Goal: Information Seeking & Learning: Learn about a topic

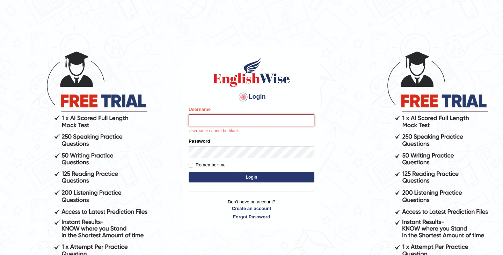
type input "kamilwojtkielewicz"
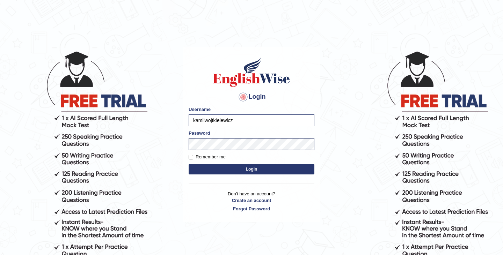
click at [276, 172] on button "Login" at bounding box center [252, 169] width 126 height 10
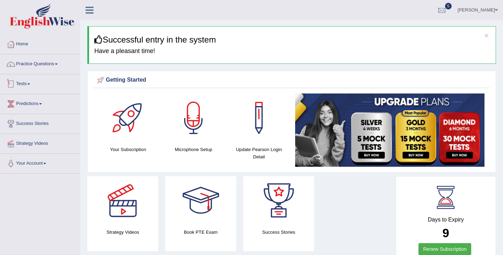
click at [36, 80] on link "Tests" at bounding box center [40, 82] width 80 height 17
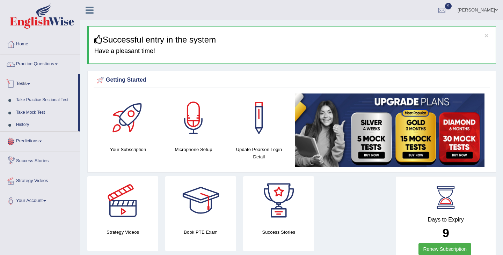
click at [26, 82] on link "Tests" at bounding box center [39, 82] width 78 height 17
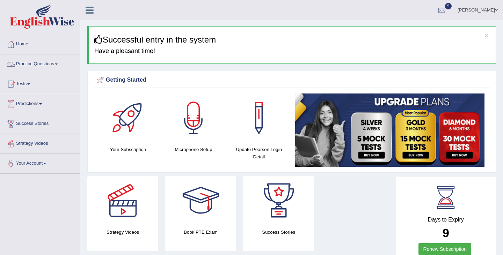
click at [56, 63] on link "Practice Questions" at bounding box center [40, 62] width 80 height 17
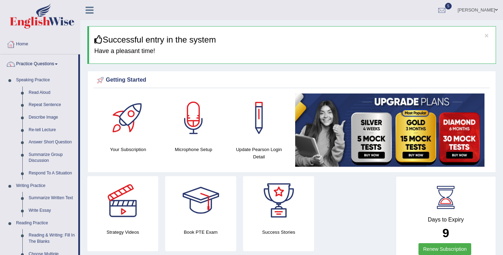
click at [56, 63] on link "Practice Questions" at bounding box center [39, 62] width 78 height 17
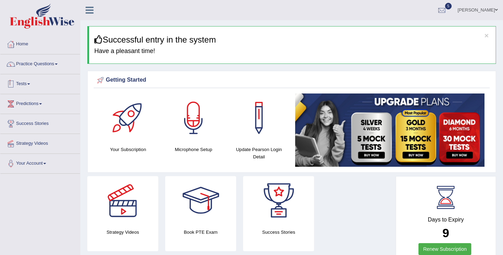
click at [26, 84] on link "Tests" at bounding box center [40, 82] width 80 height 17
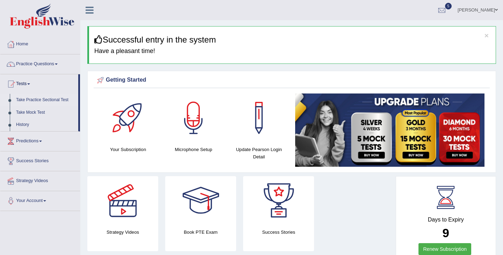
click at [42, 101] on link "Take Practice Sectional Test" at bounding box center [45, 100] width 65 height 13
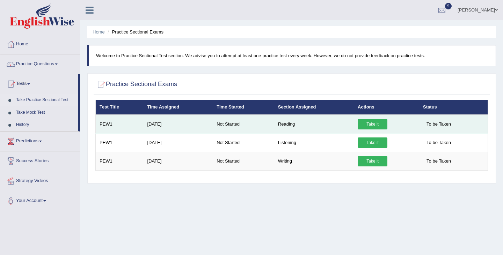
click at [372, 125] on link "Take it" at bounding box center [372, 124] width 30 height 10
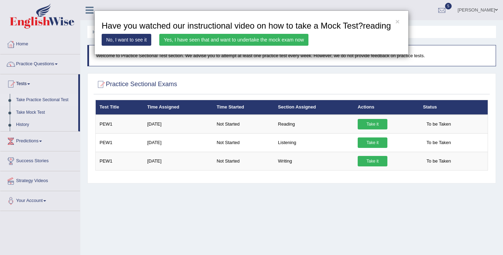
click at [123, 46] on link "No, I want to see it" at bounding box center [127, 40] width 50 height 12
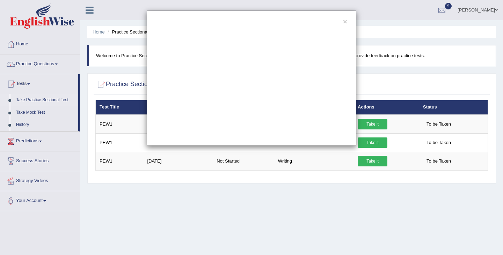
click at [31, 113] on div "×" at bounding box center [251, 77] width 503 height 135
click at [344, 21] on button "×" at bounding box center [345, 21] width 4 height 7
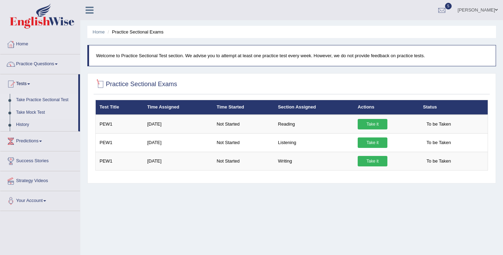
click at [37, 110] on link "Take Mock Test" at bounding box center [45, 112] width 65 height 13
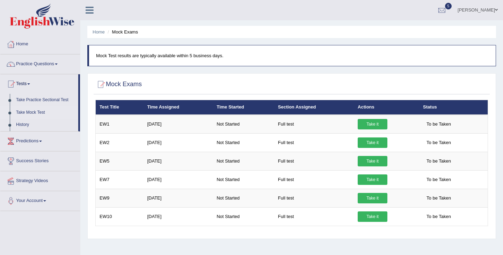
click at [37, 109] on link "Take Mock Test" at bounding box center [45, 112] width 65 height 13
click at [38, 100] on link "Take Practice Sectional Test" at bounding box center [45, 100] width 65 height 13
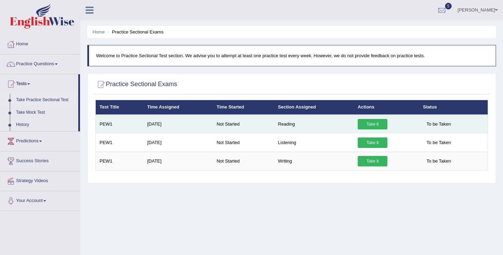
click at [373, 125] on link "Take it" at bounding box center [372, 124] width 30 height 10
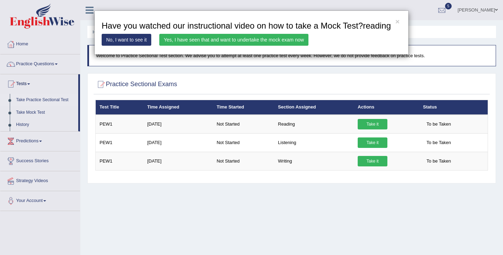
click at [260, 46] on link "Yes, I have seen that and want to undertake the mock exam now" at bounding box center [233, 40] width 149 height 12
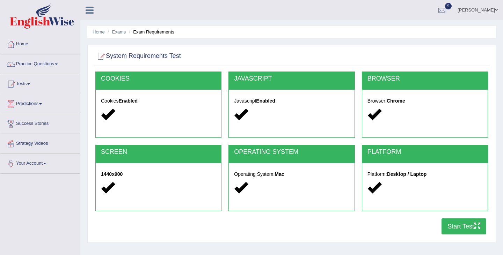
click at [462, 230] on button "Start Test" at bounding box center [463, 227] width 45 height 16
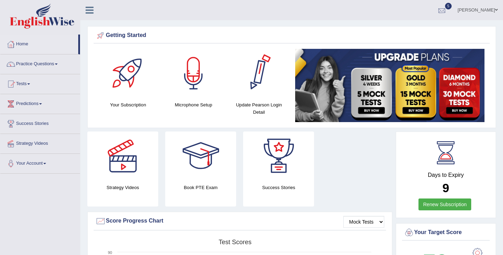
click at [452, 7] on span "5" at bounding box center [448, 6] width 7 height 7
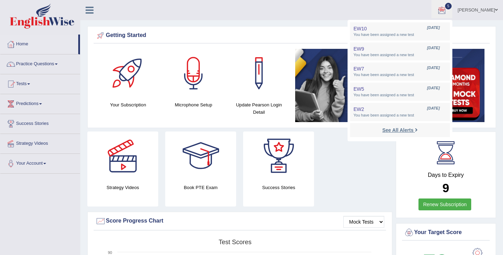
click at [413, 132] on strong "See All Alerts" at bounding box center [397, 130] width 31 height 6
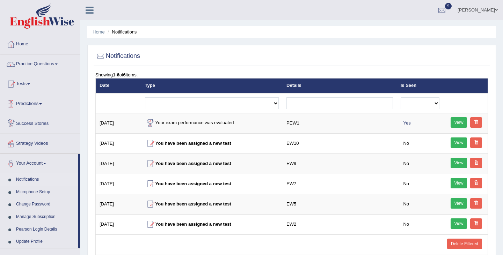
click at [36, 106] on link "Predictions" at bounding box center [40, 102] width 80 height 17
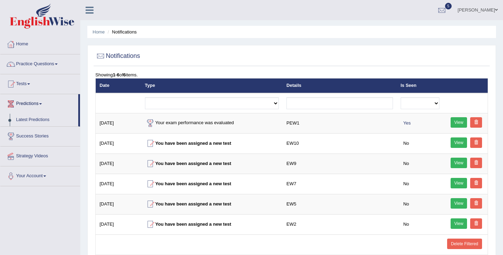
click at [36, 105] on link "Predictions" at bounding box center [39, 102] width 78 height 17
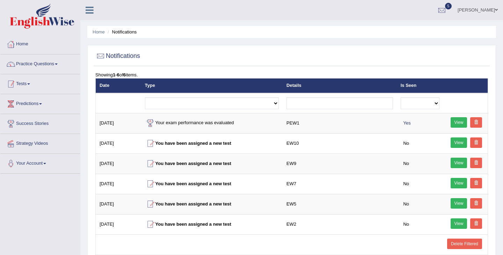
click at [35, 76] on link "Tests" at bounding box center [40, 82] width 80 height 17
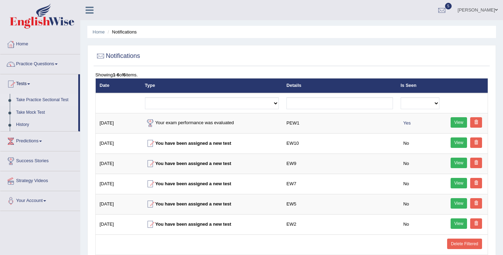
click at [50, 101] on link "Take Practice Sectional Test" at bounding box center [45, 100] width 65 height 13
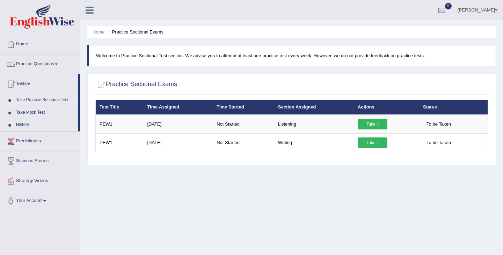
click at [273, 205] on div "Home Practice Sectional Exams Welcome to Practice Sectional Test section. We ad…" at bounding box center [291, 174] width 422 height 349
click at [164, 58] on p "Welcome to Practice Sectional Test section. We advise you to attempt at least o…" at bounding box center [292, 55] width 392 height 7
click at [49, 161] on link "Success Stories" at bounding box center [40, 160] width 80 height 17
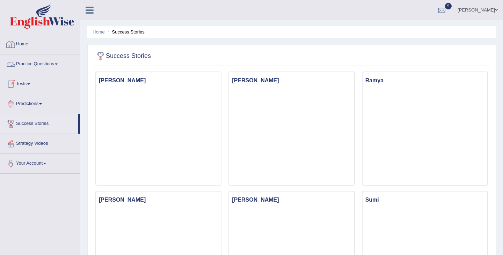
click at [44, 44] on link "Home" at bounding box center [40, 43] width 80 height 17
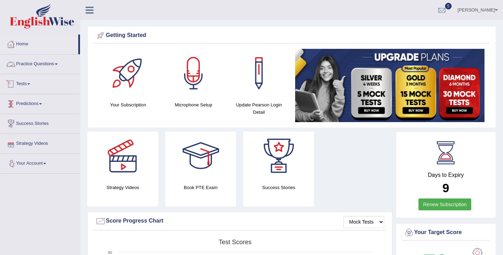
click at [40, 61] on link "Practice Questions" at bounding box center [40, 62] width 80 height 17
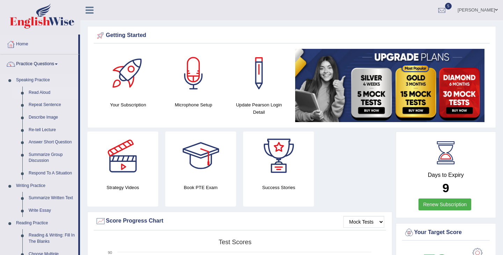
click at [46, 93] on link "Read Aloud" at bounding box center [51, 93] width 53 height 13
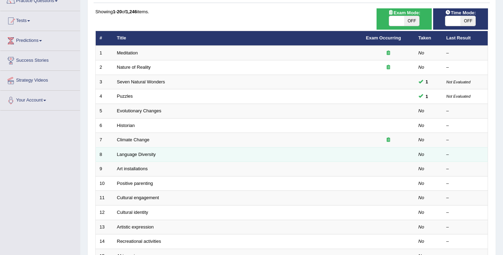
scroll to position [64, 0]
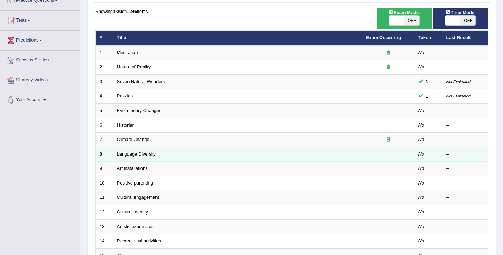
click at [298, 153] on td "Language Diversity" at bounding box center [237, 154] width 249 height 15
click at [147, 155] on link "Language Diversity" at bounding box center [136, 154] width 39 height 5
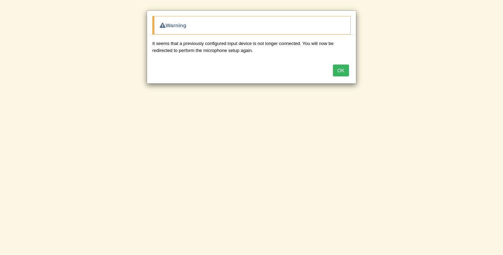
click at [340, 69] on button "OK" at bounding box center [341, 71] width 16 height 12
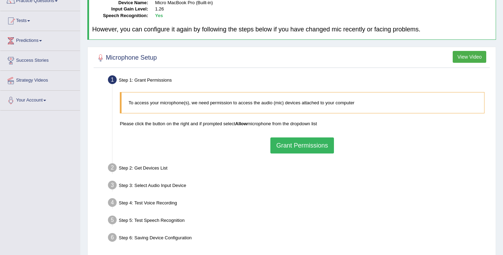
scroll to position [55, 0]
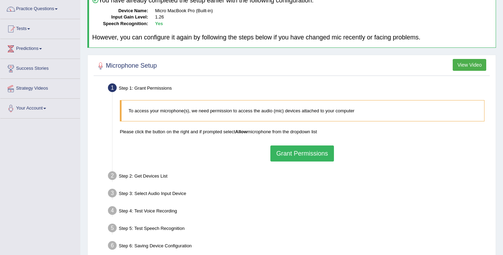
click at [307, 153] on button "Grant Permissions" at bounding box center [302, 154] width 64 height 16
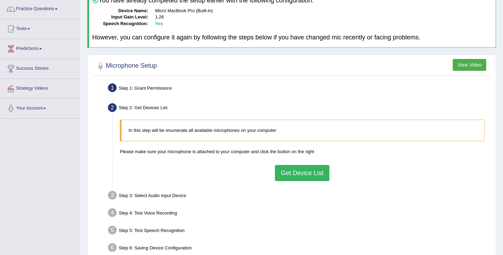
scroll to position [0, 0]
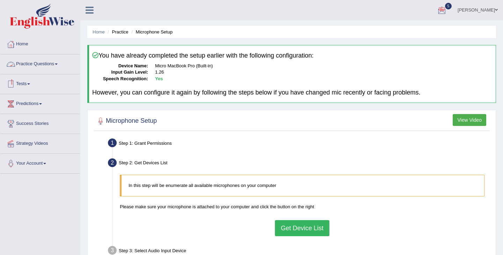
click at [40, 63] on link "Practice Questions" at bounding box center [40, 62] width 80 height 17
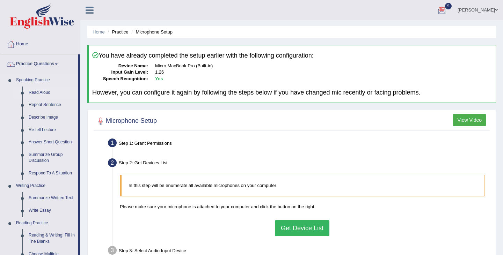
click at [43, 88] on link "Read Aloud" at bounding box center [51, 93] width 53 height 13
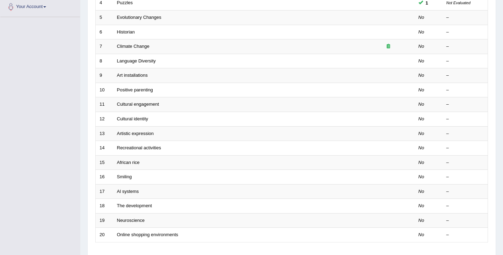
scroll to position [207, 0]
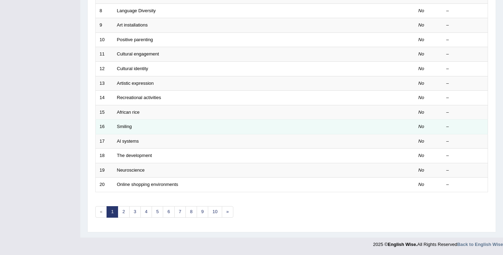
click at [120, 130] on td "Smiling" at bounding box center [237, 127] width 249 height 15
click at [121, 127] on link "Smiling" at bounding box center [124, 126] width 15 height 5
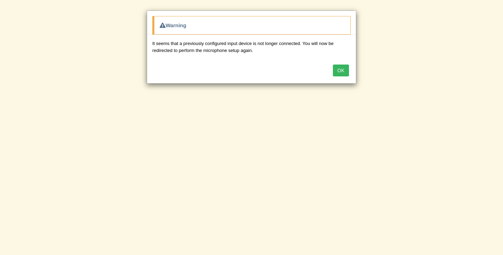
click at [337, 69] on button "OK" at bounding box center [341, 71] width 16 height 12
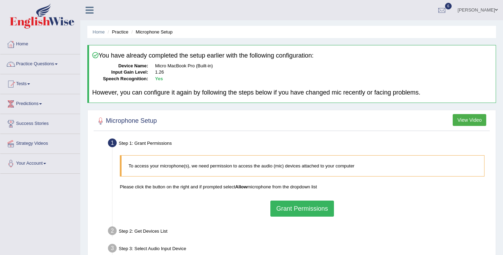
click at [295, 212] on button "Grant Permissions" at bounding box center [302, 209] width 64 height 16
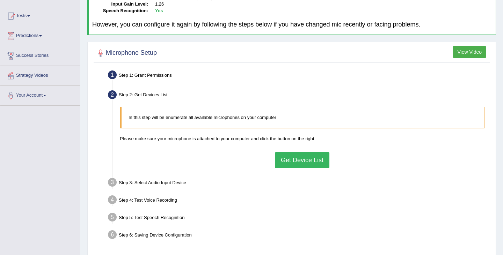
scroll to position [69, 0]
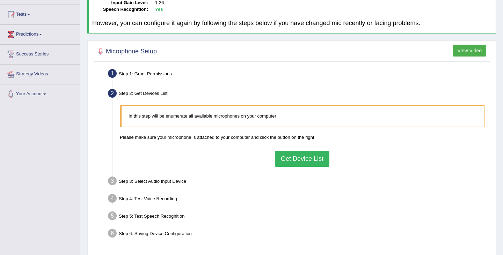
click at [303, 157] on button "Get Device List" at bounding box center [302, 159] width 54 height 16
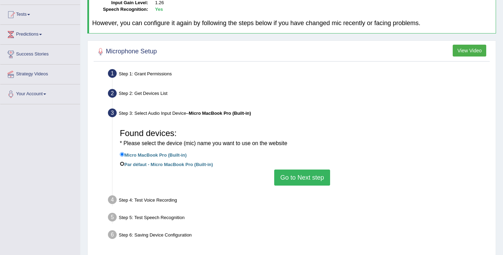
click at [122, 165] on input "Par défaut - Micro MacBook Pro (Built-in)" at bounding box center [122, 164] width 5 height 5
radio input "true"
click at [119, 153] on div "Found devices: * Please select the device (mic) name you want to use on the web…" at bounding box center [301, 155] width 371 height 67
click at [300, 178] on button "Go to Next step" at bounding box center [302, 178] width 56 height 16
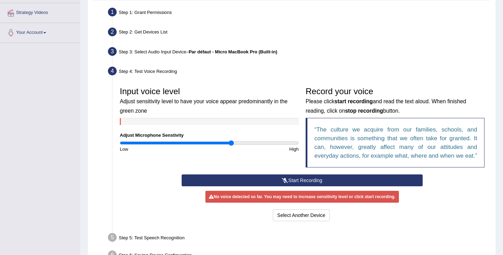
scroll to position [135, 0]
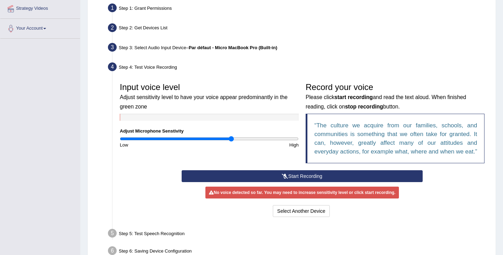
click at [300, 182] on button "Start Recording" at bounding box center [302, 176] width 241 height 12
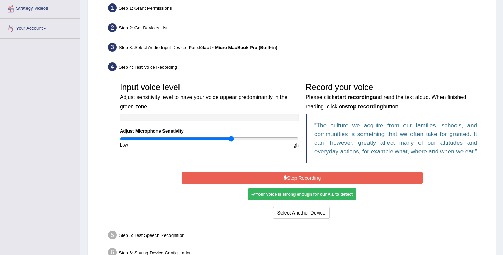
click at [291, 184] on button "Stop Recording" at bounding box center [302, 178] width 241 height 12
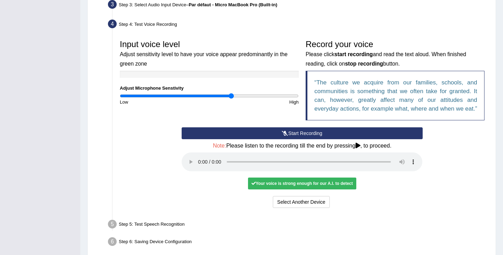
scroll to position [217, 0]
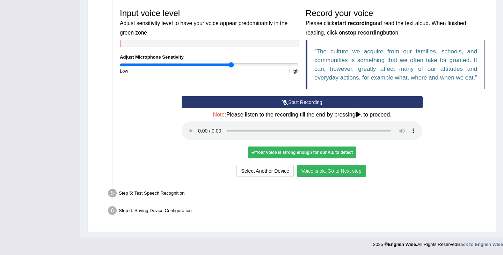
click at [331, 156] on div "Your voice is strong enough for our A.I. to detect" at bounding box center [302, 153] width 108 height 12
click at [332, 165] on div "Start Recording Stop Recording Note: Please listen to the recording till the en…" at bounding box center [301, 137] width 247 height 82
click at [332, 167] on button "Voice is ok. Go to Next step" at bounding box center [331, 171] width 69 height 12
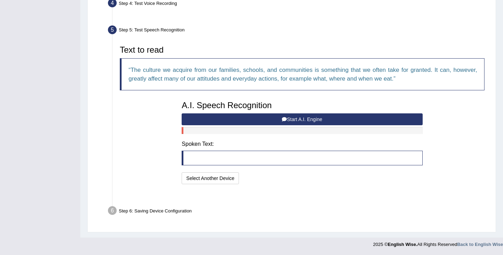
scroll to position [181, 0]
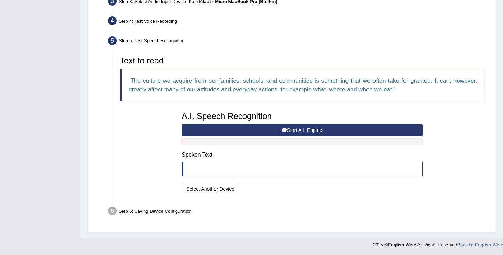
click at [291, 129] on button "Start A.I. Engine" at bounding box center [302, 130] width 241 height 12
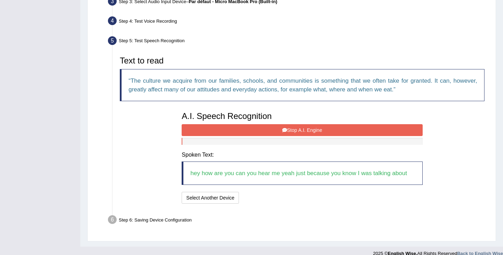
click at [296, 129] on button "Stop A.I. Engine" at bounding box center [302, 130] width 241 height 12
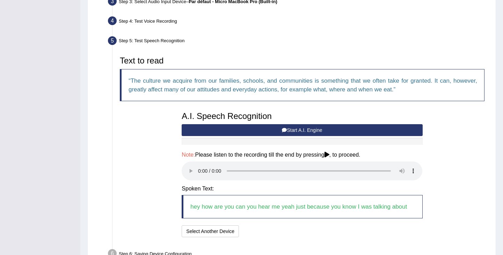
scroll to position [224, 0]
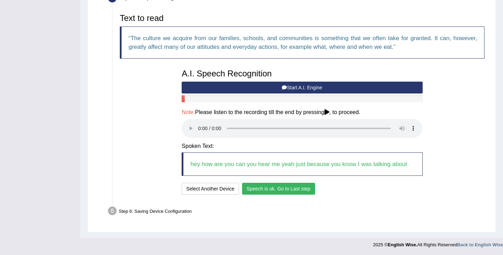
click at [283, 192] on button "Speech is ok. Go to Last step" at bounding box center [278, 189] width 73 height 12
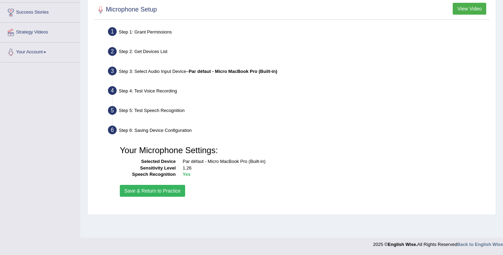
scroll to position [111, 0]
click at [167, 193] on button "Save & Return to Practice" at bounding box center [152, 191] width 65 height 12
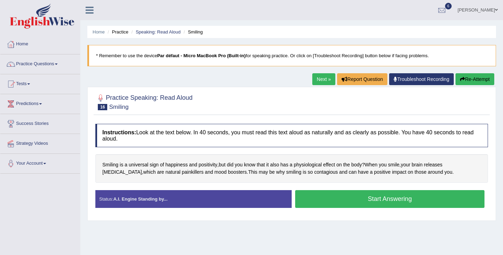
click at [367, 201] on button "Start Answering" at bounding box center [389, 199] width 189 height 18
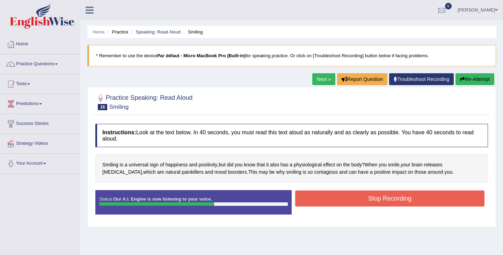
click at [367, 201] on button "Stop Recording" at bounding box center [389, 199] width 189 height 16
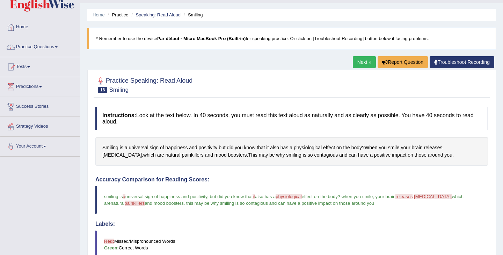
scroll to position [13, 0]
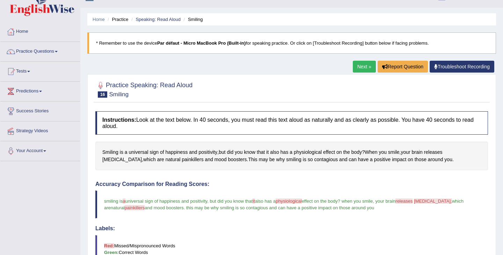
click at [363, 68] on link "Next »" at bounding box center [364, 67] width 23 height 12
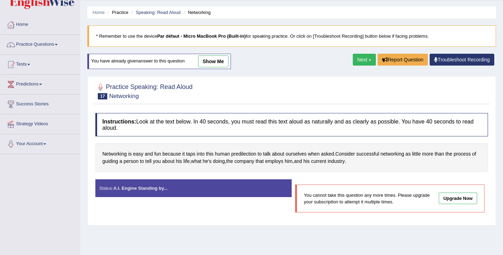
scroll to position [14, 0]
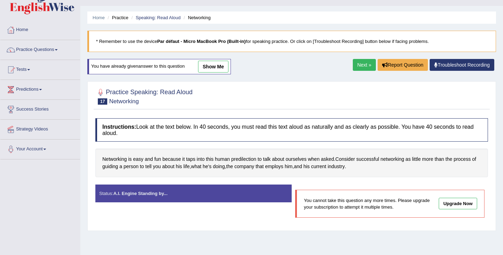
click at [354, 65] on link "Next »" at bounding box center [364, 65] width 23 height 12
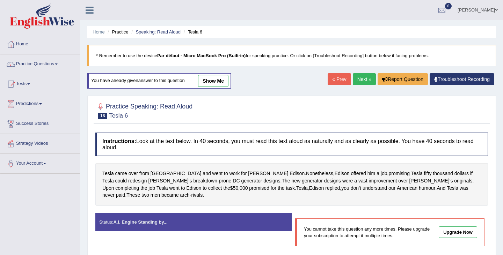
click at [358, 72] on div "Home Practice Speaking: Read Aloud Tesla 6 * Remember to use the device Par déf…" at bounding box center [291, 174] width 422 height 349
click at [361, 79] on link "Next »" at bounding box center [364, 79] width 23 height 12
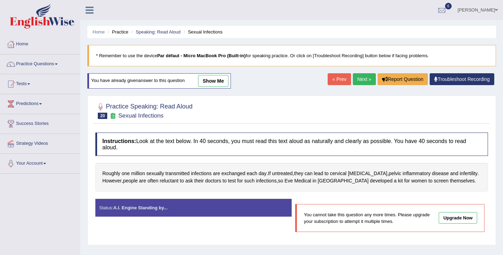
click at [361, 79] on link "Next »" at bounding box center [364, 79] width 23 height 12
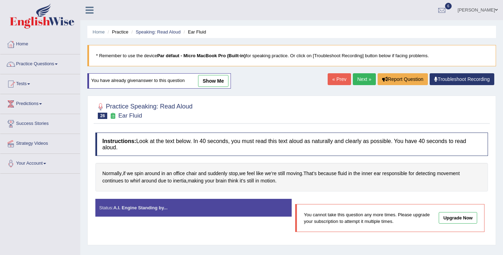
click at [361, 79] on link "Next »" at bounding box center [364, 79] width 23 height 12
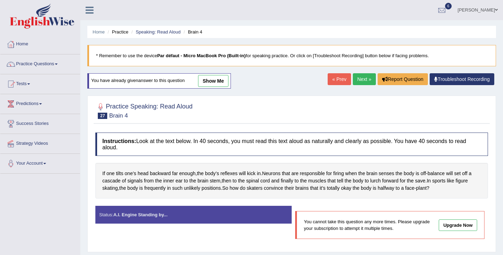
click at [368, 78] on link "Next »" at bounding box center [364, 79] width 23 height 12
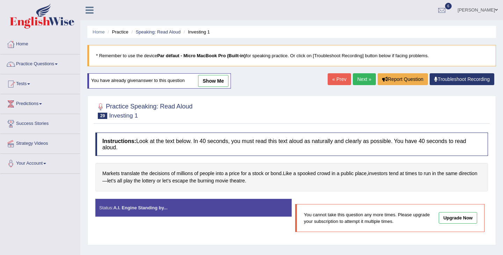
click at [368, 78] on link "Next »" at bounding box center [364, 79] width 23 height 12
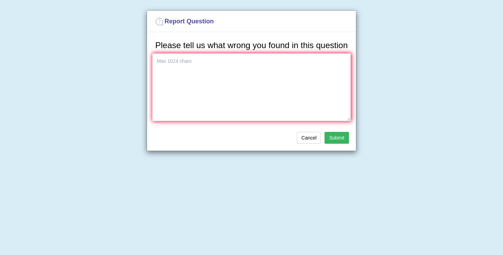
click at [368, 78] on div "Report Question Please tell us what wrong you found in this question Cancel Sub…" at bounding box center [251, 127] width 503 height 255
click at [310, 144] on button "Cancel" at bounding box center [309, 138] width 24 height 12
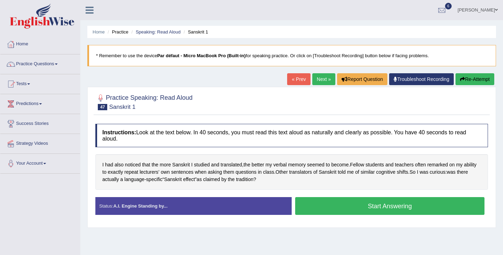
click at [290, 80] on link "« Prev" at bounding box center [298, 79] width 23 height 12
click at [395, 205] on button "Start Answering" at bounding box center [389, 206] width 189 height 18
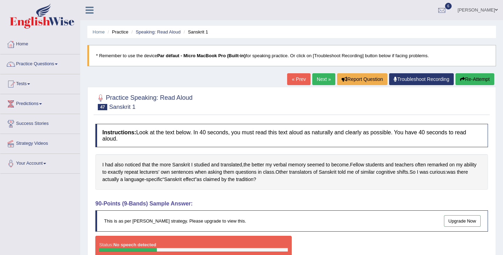
click at [325, 81] on link "Next »" at bounding box center [323, 79] width 23 height 12
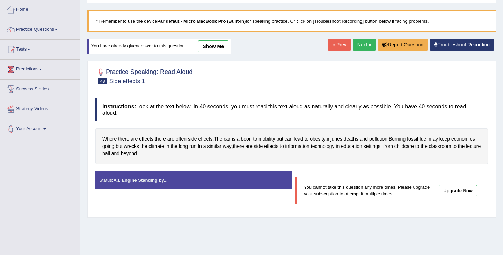
scroll to position [34, 0]
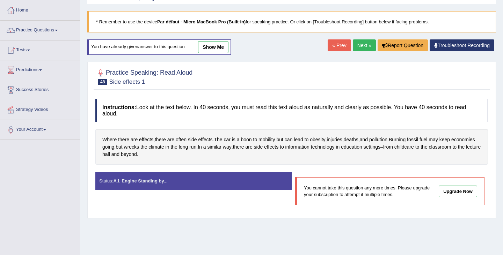
click at [360, 49] on link "Next »" at bounding box center [364, 45] width 23 height 12
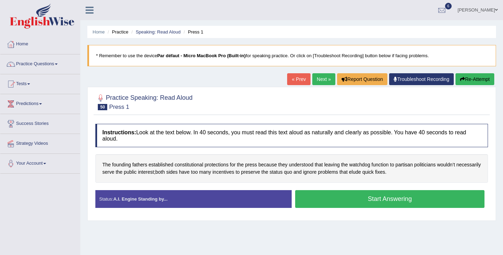
click at [383, 191] on button "Start Answering" at bounding box center [389, 199] width 189 height 18
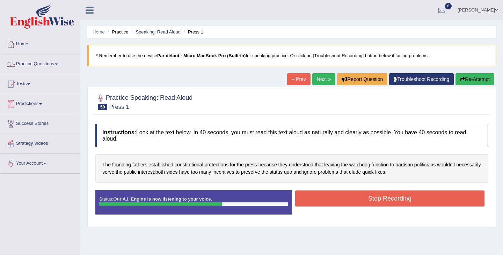
click at [382, 197] on button "Stop Recording" at bounding box center [389, 199] width 189 height 16
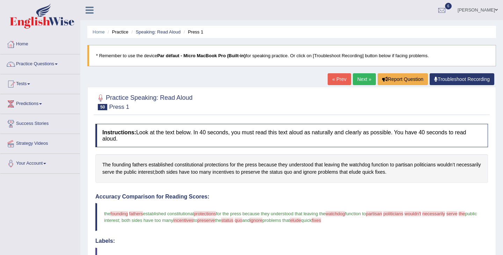
click at [366, 80] on link "Next »" at bounding box center [364, 79] width 23 height 12
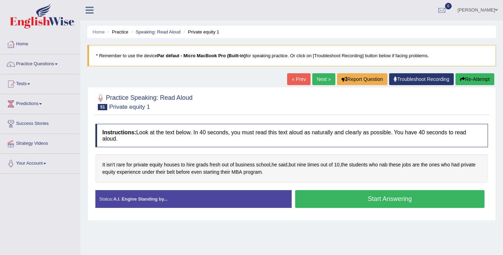
click at [383, 197] on button "Start Answering" at bounding box center [389, 199] width 189 height 18
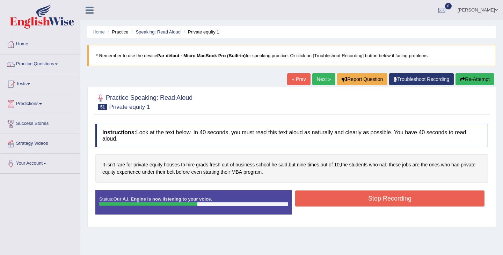
click at [383, 197] on button "Stop Recording" at bounding box center [389, 199] width 189 height 16
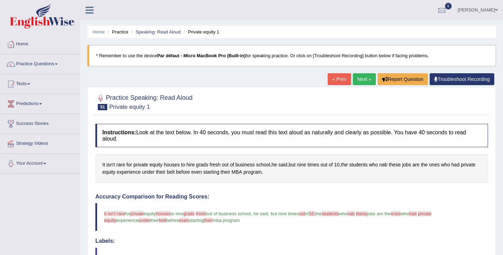
click at [360, 80] on link "Next »" at bounding box center [364, 79] width 23 height 12
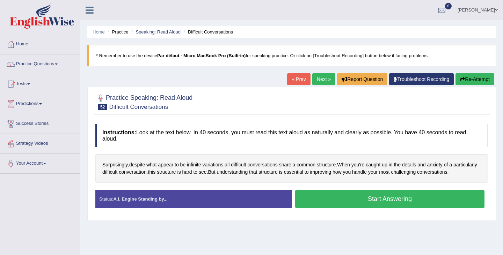
click at [385, 201] on button "Start Answering" at bounding box center [389, 199] width 189 height 18
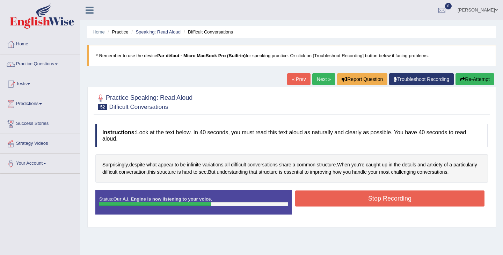
click at [385, 201] on button "Stop Recording" at bounding box center [389, 199] width 189 height 16
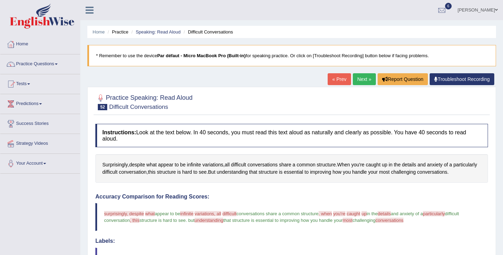
click at [364, 80] on link "Next »" at bounding box center [364, 79] width 23 height 12
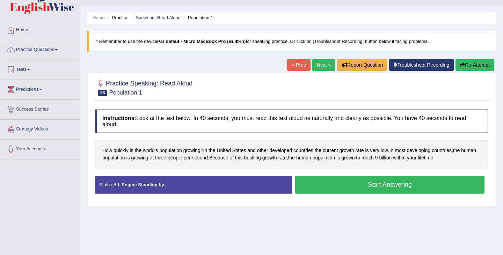
click at [357, 186] on button "Start Answering" at bounding box center [389, 185] width 189 height 18
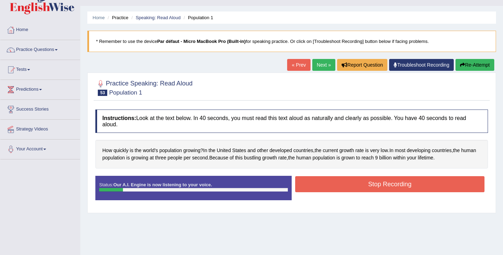
click at [357, 187] on button "Stop Recording" at bounding box center [389, 184] width 189 height 16
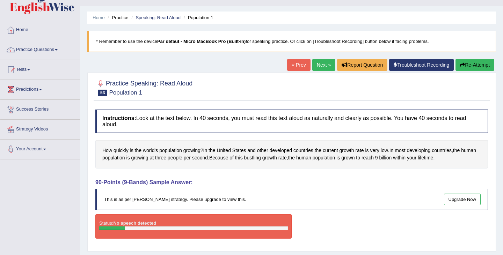
click at [317, 66] on link "Next »" at bounding box center [323, 65] width 23 height 12
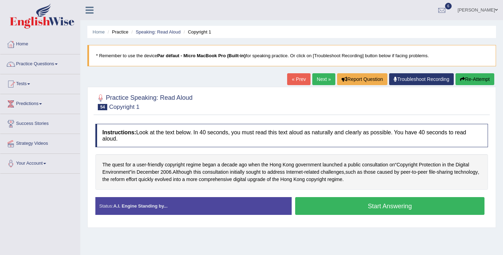
click at [410, 206] on button "Start Answering" at bounding box center [389, 206] width 189 height 18
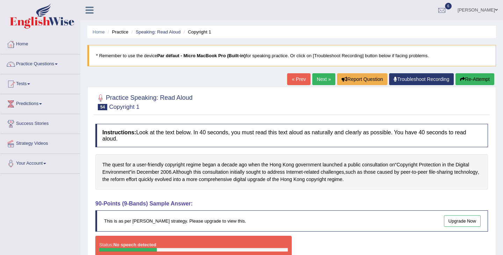
click at [323, 82] on link "Next »" at bounding box center [323, 79] width 23 height 12
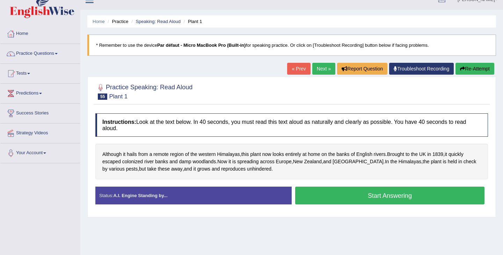
click at [385, 198] on button "Start Answering" at bounding box center [389, 196] width 189 height 18
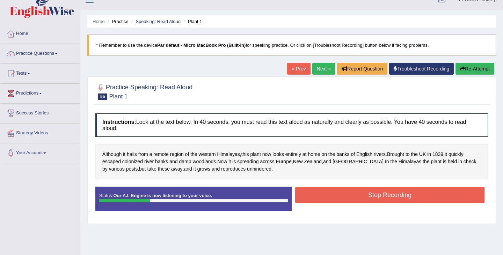
click at [385, 198] on button "Stop Recording" at bounding box center [389, 195] width 189 height 16
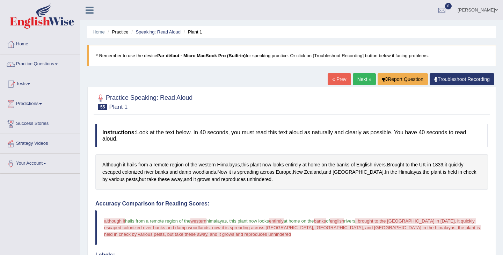
click at [370, 81] on link "Next »" at bounding box center [364, 79] width 23 height 12
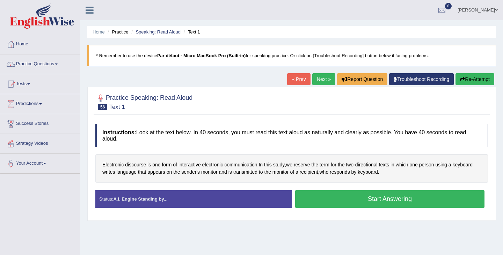
click at [388, 197] on button "Start Answering" at bounding box center [389, 199] width 189 height 18
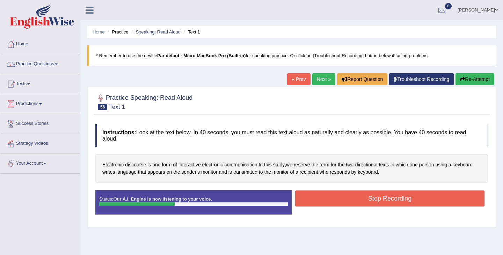
click at [388, 197] on button "Stop Recording" at bounding box center [389, 199] width 189 height 16
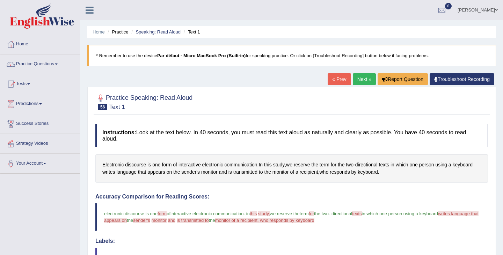
click at [360, 84] on link "Next »" at bounding box center [364, 79] width 23 height 12
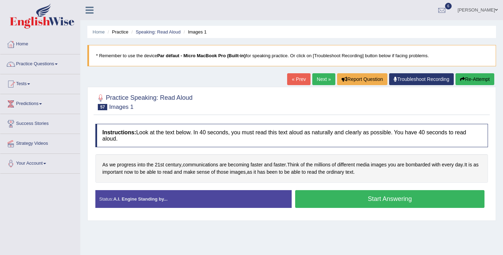
click at [401, 199] on button "Start Answering" at bounding box center [389, 199] width 189 height 18
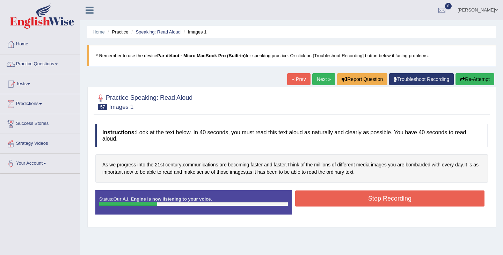
click at [401, 199] on button "Stop Recording" at bounding box center [389, 199] width 189 height 16
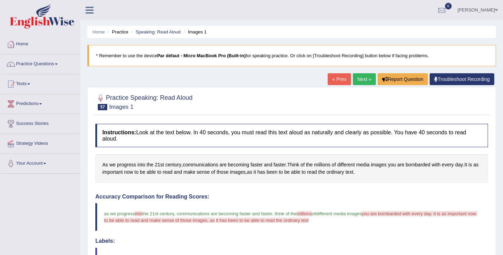
click at [365, 79] on link "Next »" at bounding box center [364, 79] width 23 height 12
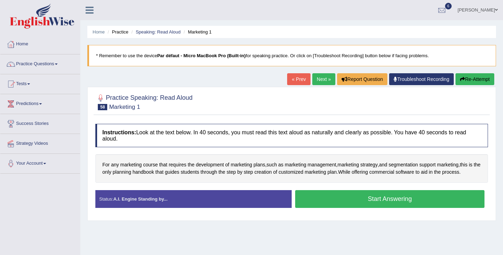
click at [385, 204] on button "Start Answering" at bounding box center [389, 199] width 189 height 18
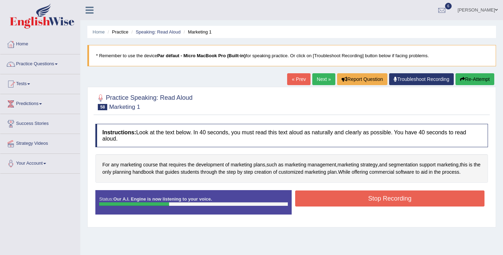
click at [385, 204] on button "Stop Recording" at bounding box center [389, 199] width 189 height 16
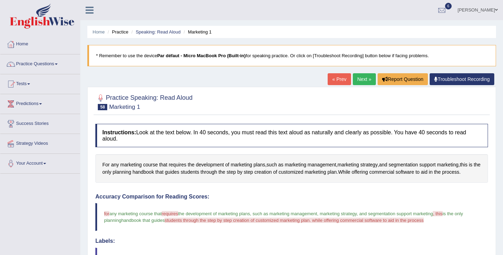
click at [355, 84] on link "Next »" at bounding box center [364, 79] width 23 height 12
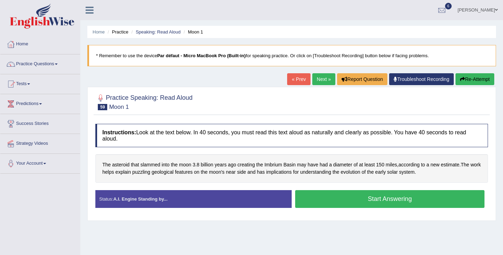
click at [383, 198] on button "Start Answering" at bounding box center [389, 199] width 189 height 18
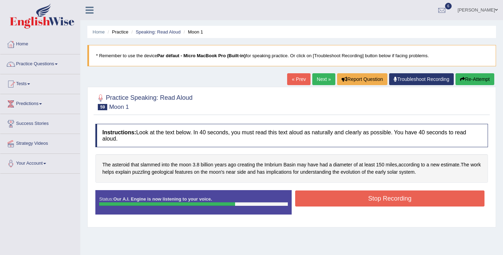
click at [383, 198] on button "Stop Recording" at bounding box center [389, 199] width 189 height 16
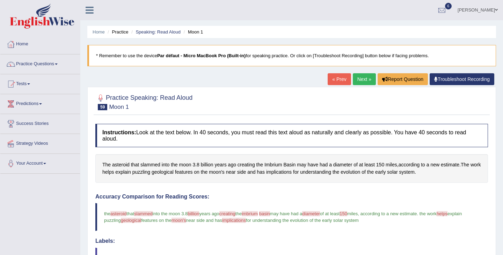
click at [365, 79] on link "Next »" at bounding box center [364, 79] width 23 height 12
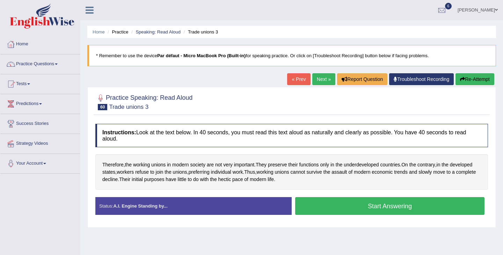
click at [383, 203] on button "Start Answering" at bounding box center [389, 206] width 189 height 18
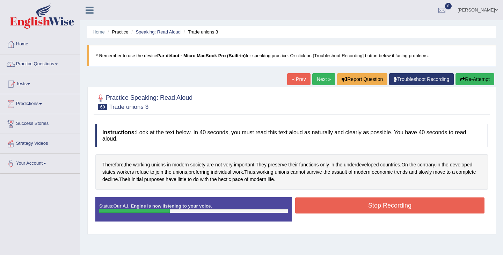
click at [383, 203] on button "Stop Recording" at bounding box center [389, 206] width 189 height 16
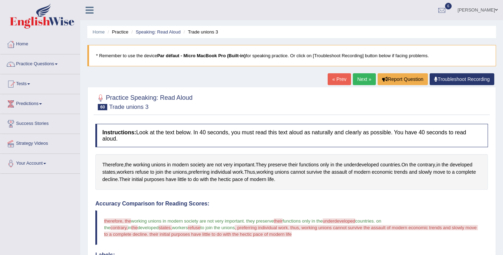
click at [363, 77] on link "Next »" at bounding box center [364, 79] width 23 height 12
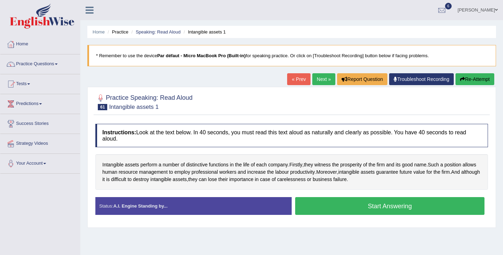
click at [386, 201] on button "Start Answering" at bounding box center [389, 206] width 189 height 18
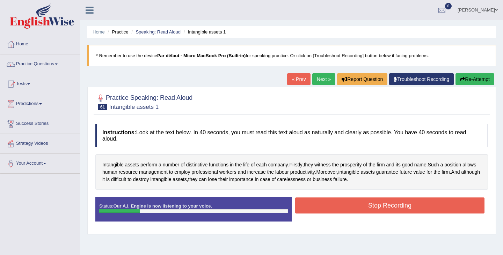
click at [386, 201] on button "Stop Recording" at bounding box center [389, 206] width 189 height 16
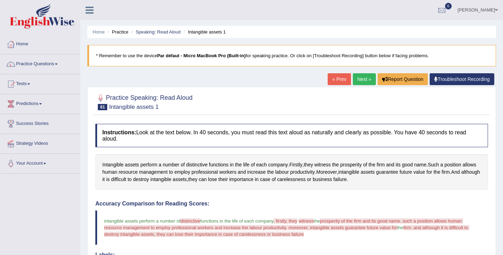
click at [364, 85] on div "« Prev Next » Report Question Troubleshoot Recording" at bounding box center [411, 80] width 168 height 14
click at [364, 79] on link "Next »" at bounding box center [364, 79] width 23 height 12
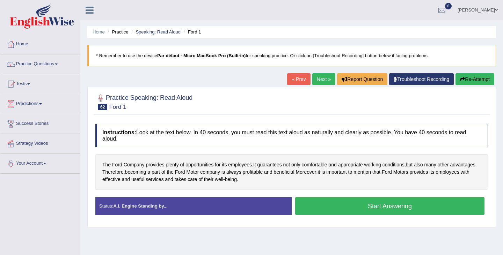
click at [368, 208] on button "Start Answering" at bounding box center [389, 206] width 189 height 18
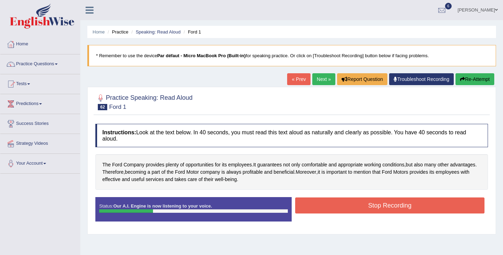
click at [368, 208] on button "Stop Recording" at bounding box center [389, 206] width 189 height 16
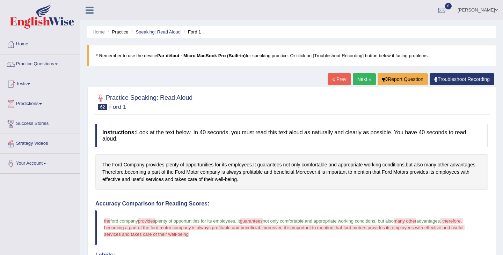
click at [359, 81] on link "Next »" at bounding box center [364, 79] width 23 height 12
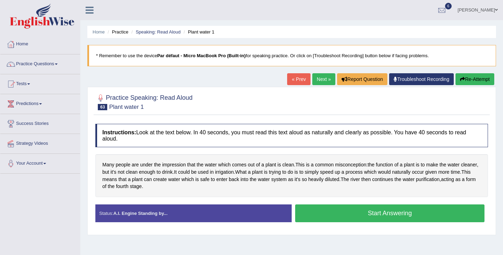
click at [315, 79] on link "Next »" at bounding box center [323, 79] width 23 height 12
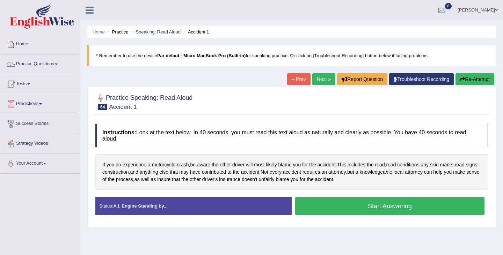
click at [315, 79] on link "Next »" at bounding box center [323, 79] width 23 height 12
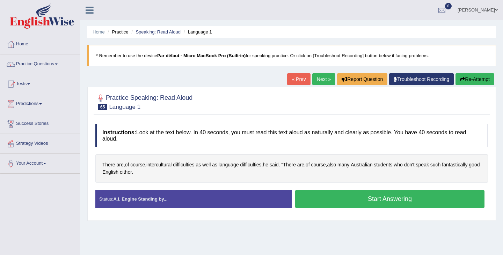
click at [394, 203] on button "Start Answering" at bounding box center [389, 199] width 189 height 18
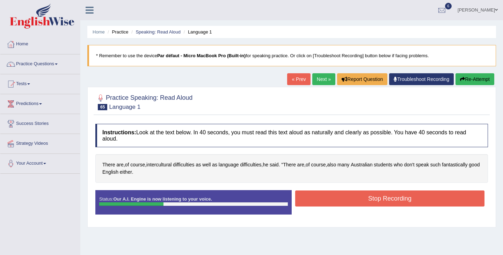
click at [394, 203] on button "Stop Recording" at bounding box center [389, 199] width 189 height 16
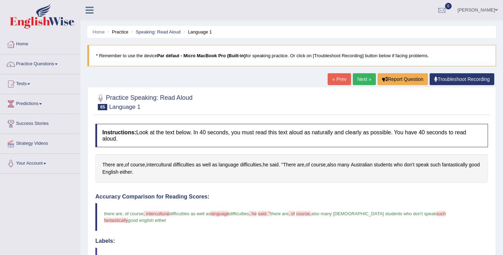
click at [365, 82] on link "Next »" at bounding box center [364, 79] width 23 height 12
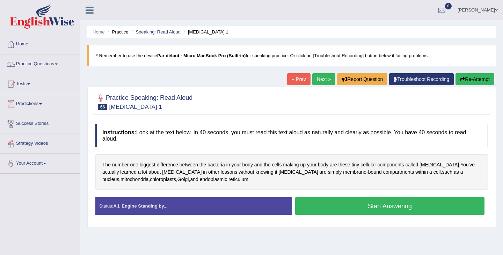
click at [364, 203] on button "Start Answering" at bounding box center [389, 206] width 189 height 18
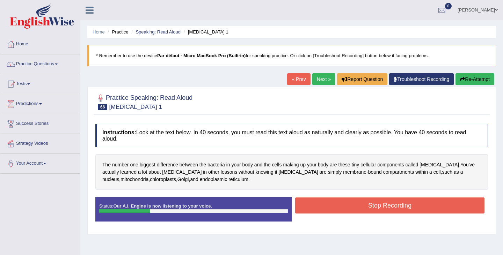
click at [364, 203] on button "Stop Recording" at bounding box center [389, 206] width 189 height 16
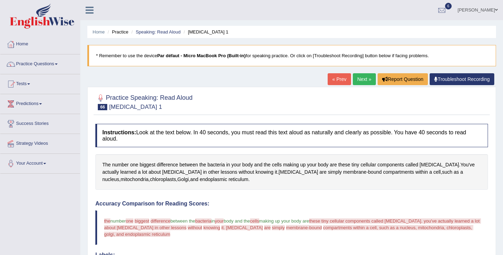
click at [361, 80] on link "Next »" at bounding box center [364, 79] width 23 height 12
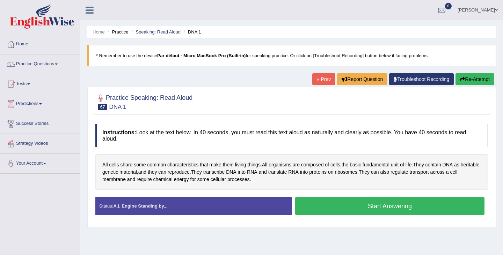
click at [412, 202] on button "Start Answering" at bounding box center [389, 206] width 189 height 18
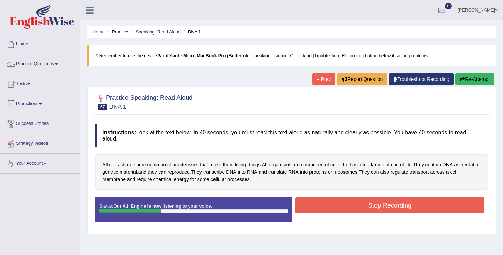
click at [416, 204] on button "Stop Recording" at bounding box center [389, 206] width 189 height 16
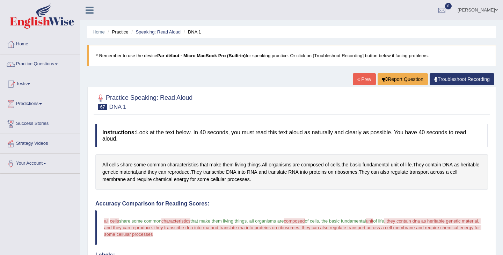
click at [356, 82] on link "« Prev" at bounding box center [364, 79] width 23 height 12
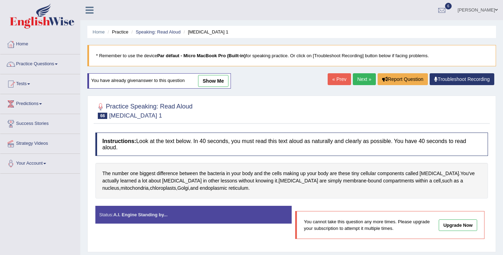
click at [334, 80] on link "« Prev" at bounding box center [338, 79] width 23 height 12
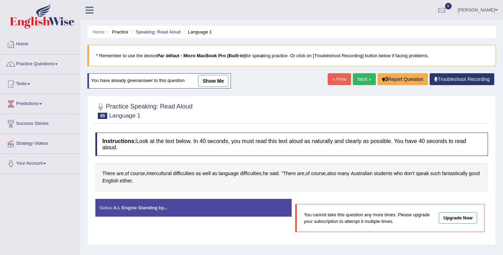
click at [334, 80] on link "« Prev" at bounding box center [338, 79] width 23 height 12
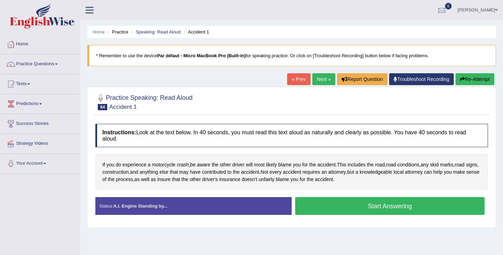
click at [355, 202] on button "Start Answering" at bounding box center [389, 206] width 189 height 18
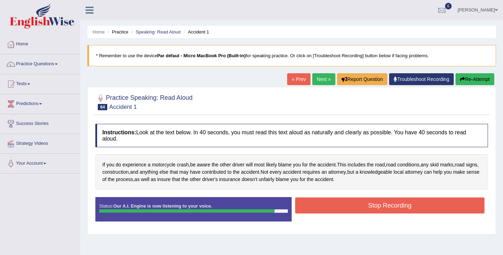
click at [403, 206] on button "Stop Recording" at bounding box center [389, 206] width 189 height 16
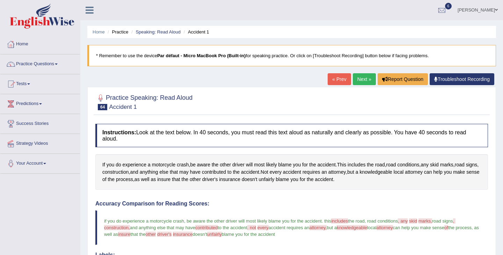
click at [330, 80] on link "« Prev" at bounding box center [338, 79] width 23 height 12
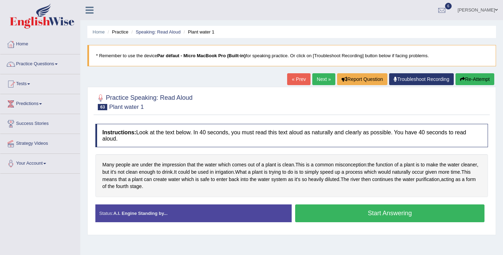
click at [375, 212] on button "Start Answering" at bounding box center [389, 214] width 189 height 18
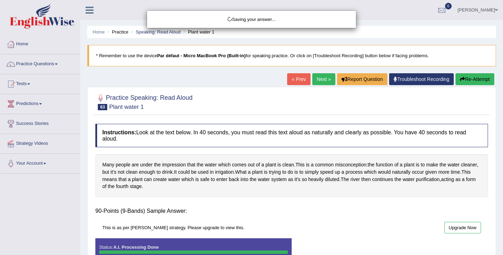
click at [375, 212] on div "Saving your answer..." at bounding box center [251, 127] width 503 height 255
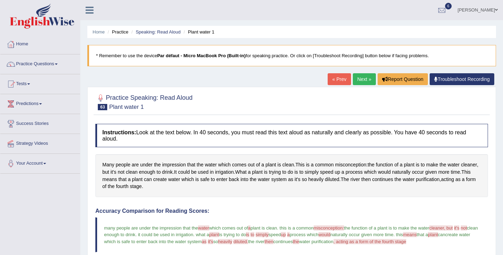
click at [337, 84] on link "« Prev" at bounding box center [338, 79] width 23 height 12
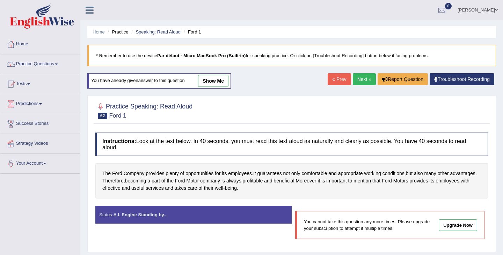
click at [335, 81] on link "« Prev" at bounding box center [338, 79] width 23 height 12
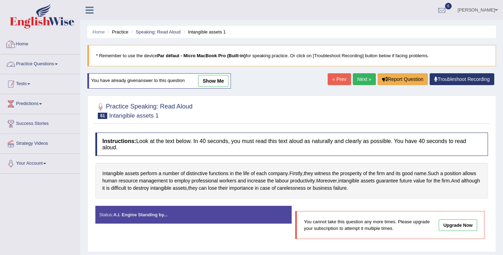
click at [28, 86] on link "Tests" at bounding box center [40, 82] width 80 height 17
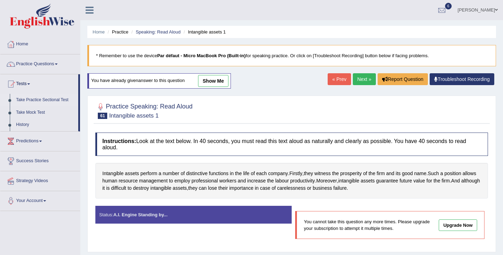
click at [41, 101] on link "Take Practice Sectional Test" at bounding box center [45, 100] width 65 height 13
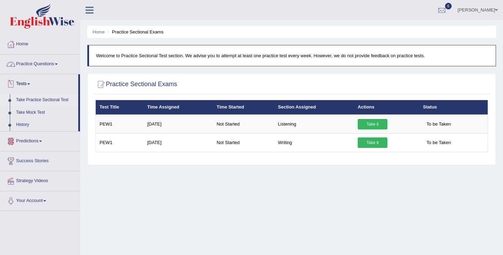
click at [53, 66] on link "Practice Questions" at bounding box center [40, 62] width 80 height 17
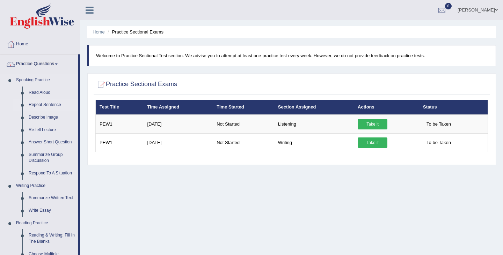
click at [50, 106] on link "Repeat Sentence" at bounding box center [51, 105] width 53 height 13
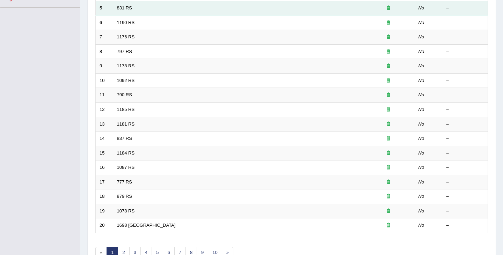
scroll to position [207, 0]
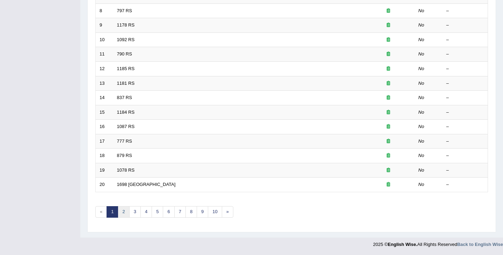
click at [121, 210] on link "2" at bounding box center [124, 212] width 12 height 12
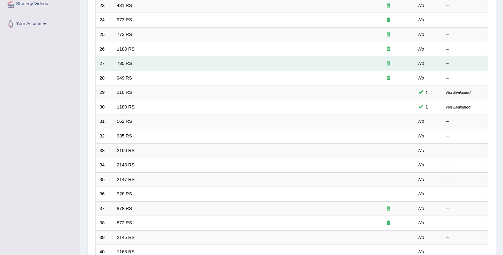
scroll to position [146, 0]
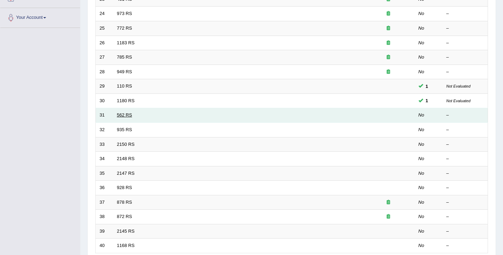
click at [122, 116] on link "562 RS" at bounding box center [124, 114] width 15 height 5
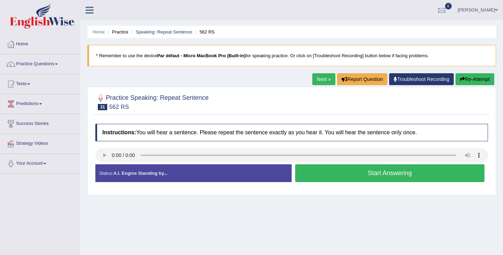
click at [342, 176] on button "Start Answering" at bounding box center [389, 173] width 189 height 18
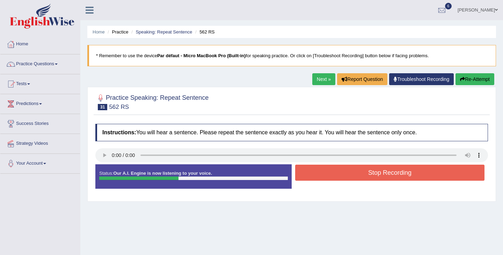
click at [342, 176] on button "Stop Recording" at bounding box center [389, 173] width 189 height 16
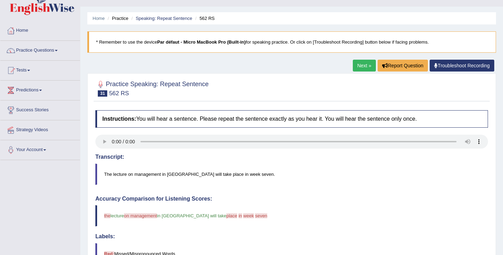
scroll to position [3, 0]
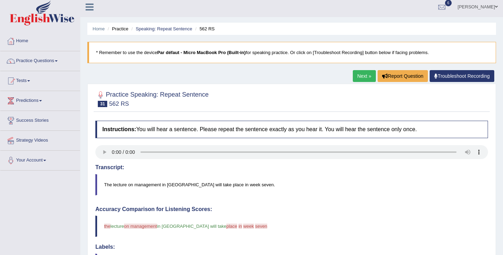
click at [370, 77] on link "Next »" at bounding box center [364, 76] width 23 height 12
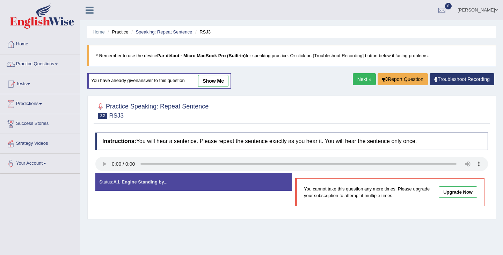
click at [360, 80] on link "Next »" at bounding box center [364, 79] width 23 height 12
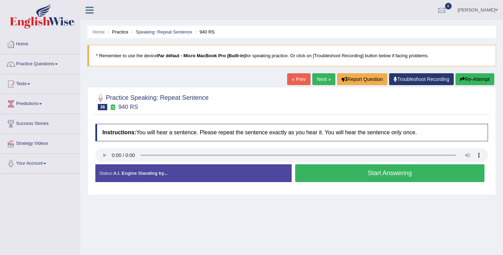
click at [332, 175] on button "Start Answering" at bounding box center [389, 173] width 189 height 18
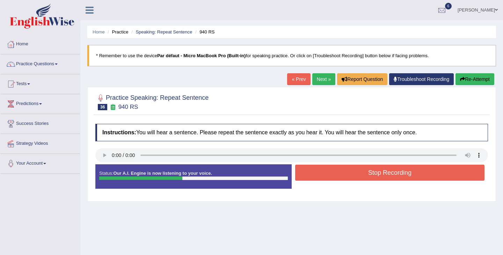
click at [349, 174] on button "Stop Recording" at bounding box center [389, 173] width 189 height 16
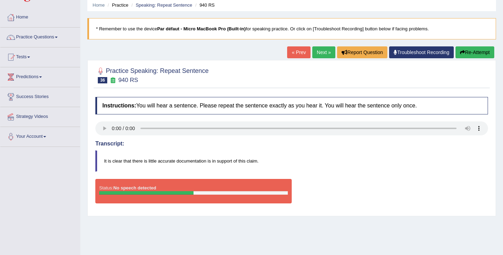
scroll to position [28, 0]
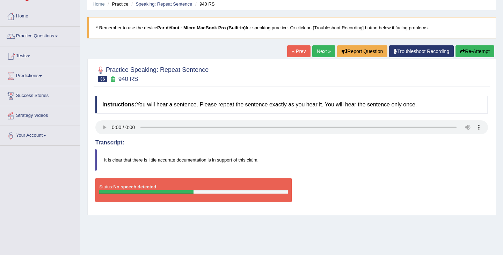
click at [470, 51] on button "Re-Attempt" at bounding box center [474, 51] width 39 height 12
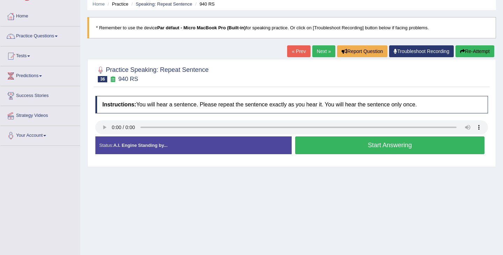
scroll to position [28, 0]
click at [344, 145] on button "Start Answering" at bounding box center [389, 145] width 189 height 18
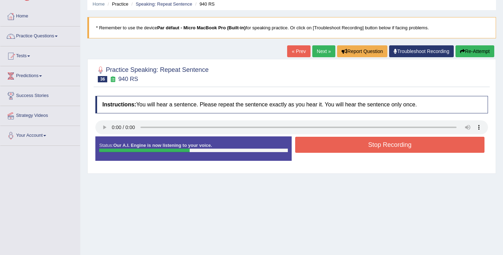
click at [344, 145] on button "Stop Recording" at bounding box center [389, 145] width 189 height 16
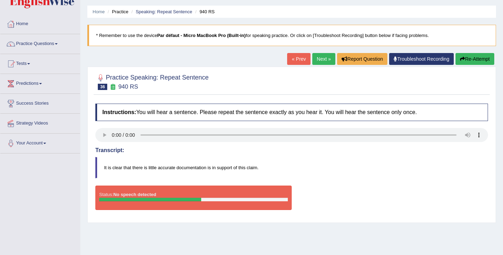
scroll to position [0, 0]
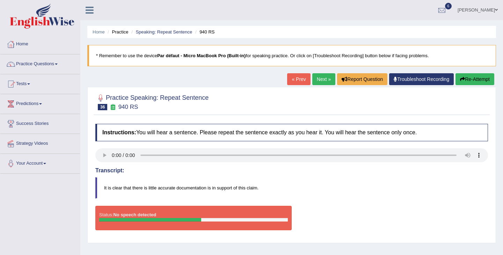
click at [477, 72] on div "Home Practice Speaking: Repeat Sentence 940 RS * Remember to use the device Par…" at bounding box center [291, 174] width 422 height 349
click at [476, 81] on button "Re-Attempt" at bounding box center [474, 79] width 39 height 12
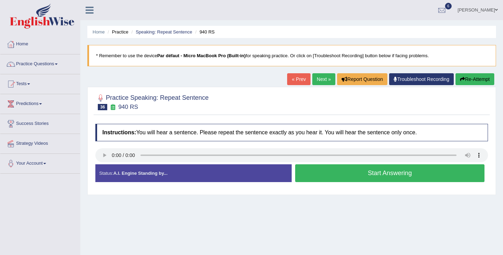
click at [429, 176] on button "Start Answering" at bounding box center [389, 173] width 189 height 18
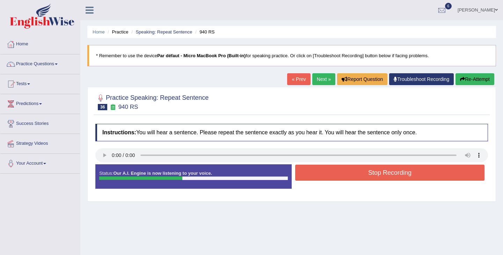
click at [429, 176] on button "Stop Recording" at bounding box center [389, 173] width 189 height 16
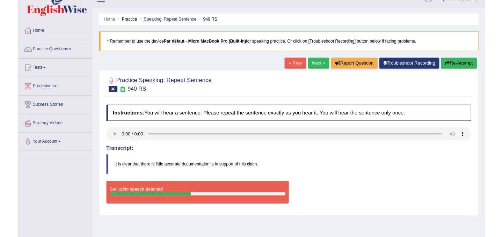
scroll to position [13, 0]
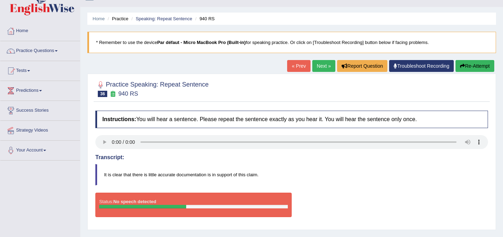
click at [468, 68] on button "Re-Attempt" at bounding box center [474, 66] width 39 height 12
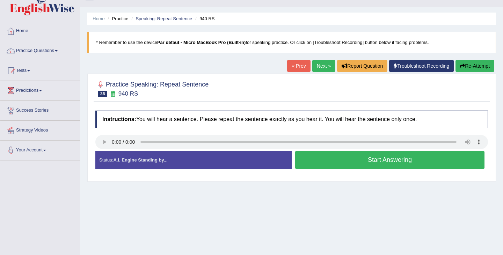
click at [380, 167] on button "Start Answering" at bounding box center [389, 160] width 189 height 18
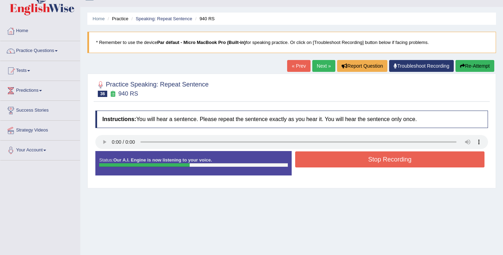
click at [382, 161] on button "Stop Recording" at bounding box center [389, 160] width 189 height 16
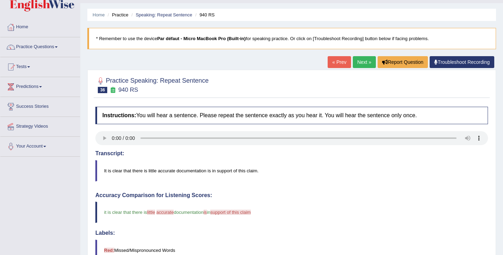
scroll to position [15, 0]
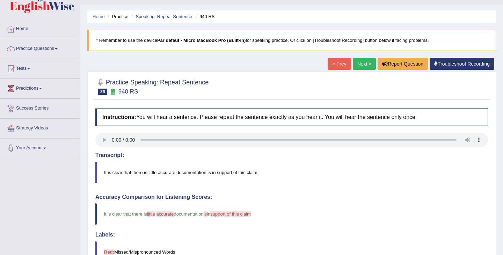
click at [357, 65] on link "Next »" at bounding box center [364, 64] width 23 height 12
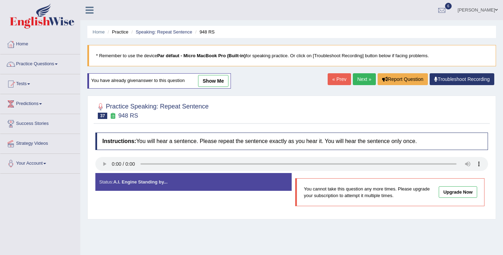
click at [361, 77] on link "Next »" at bounding box center [364, 79] width 23 height 12
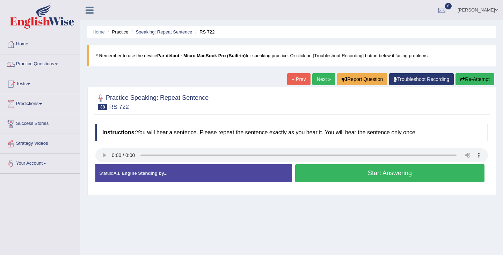
click at [392, 177] on button "Start Answering" at bounding box center [389, 173] width 189 height 18
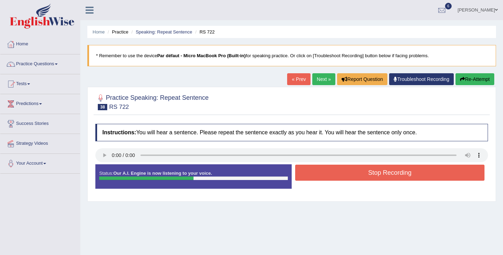
click at [321, 80] on link "Next »" at bounding box center [323, 79] width 23 height 12
click at [413, 176] on button "Stop Recording" at bounding box center [389, 173] width 189 height 16
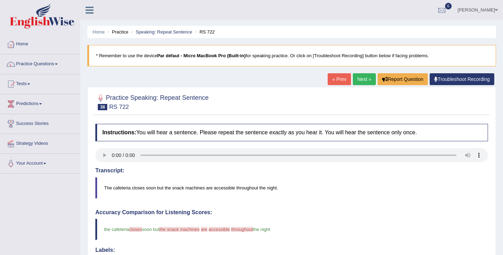
click at [364, 81] on link "Next »" at bounding box center [364, 79] width 23 height 12
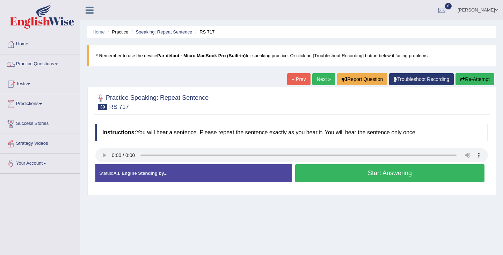
click at [398, 174] on button "Start Answering" at bounding box center [389, 173] width 189 height 18
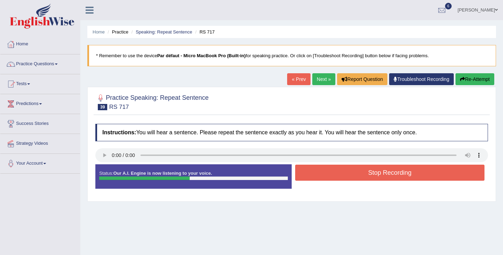
click at [398, 174] on button "Stop Recording" at bounding box center [389, 173] width 189 height 16
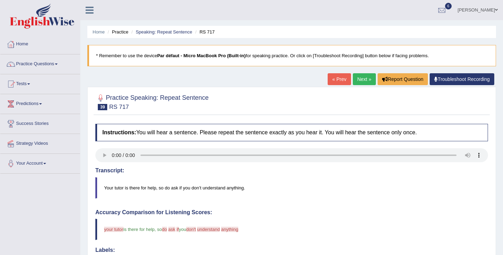
click at [366, 81] on link "Next »" at bounding box center [364, 79] width 23 height 12
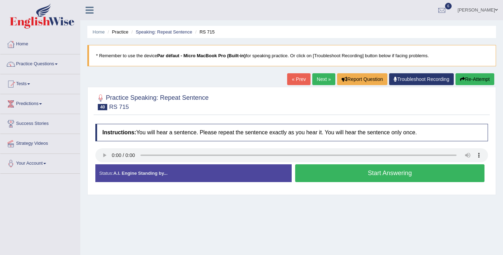
click at [337, 173] on button "Start Answering" at bounding box center [389, 173] width 189 height 18
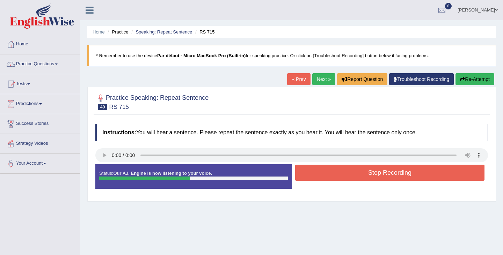
click at [337, 173] on button "Stop Recording" at bounding box center [389, 173] width 189 height 16
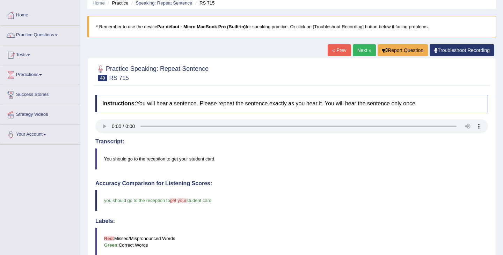
scroll to position [27, 0]
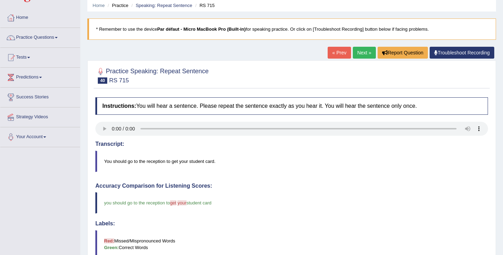
click at [365, 54] on link "Next »" at bounding box center [364, 53] width 23 height 12
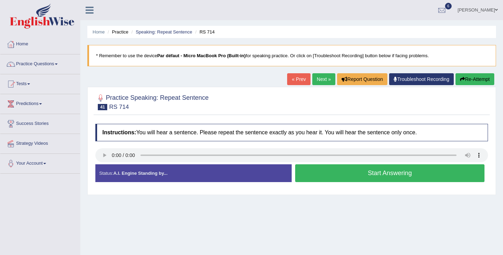
click at [354, 174] on button "Start Answering" at bounding box center [389, 173] width 189 height 18
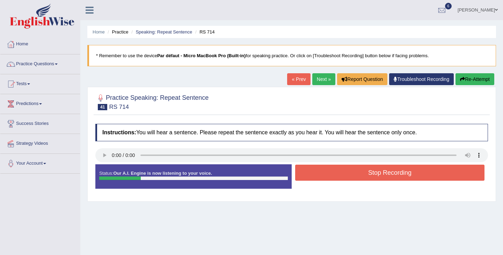
click at [354, 174] on button "Stop Recording" at bounding box center [389, 173] width 189 height 16
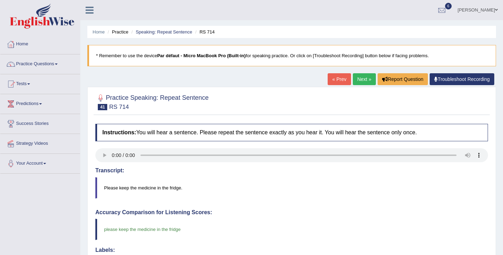
click at [359, 80] on link "Next »" at bounding box center [364, 79] width 23 height 12
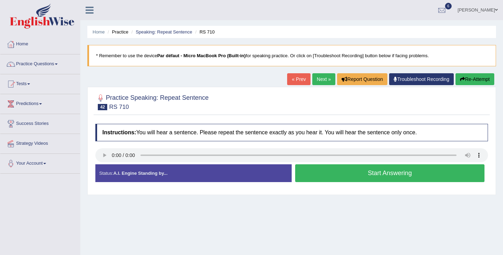
click at [352, 178] on button "Start Answering" at bounding box center [389, 173] width 189 height 18
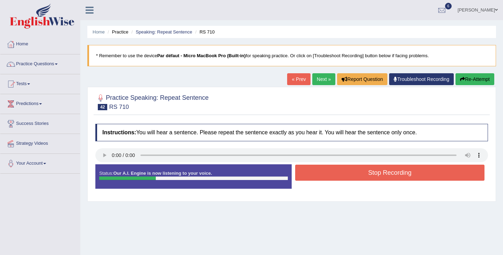
click at [352, 178] on button "Stop Recording" at bounding box center [389, 173] width 189 height 16
